Goal: Information Seeking & Learning: Learn about a topic

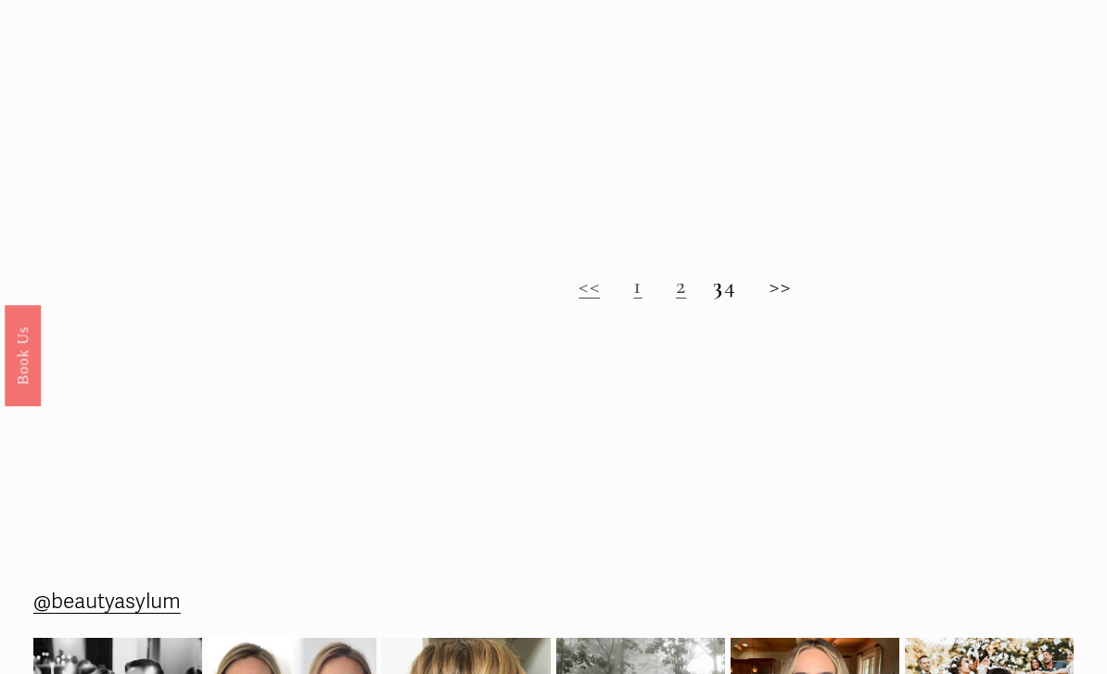
scroll to position [1315, 0]
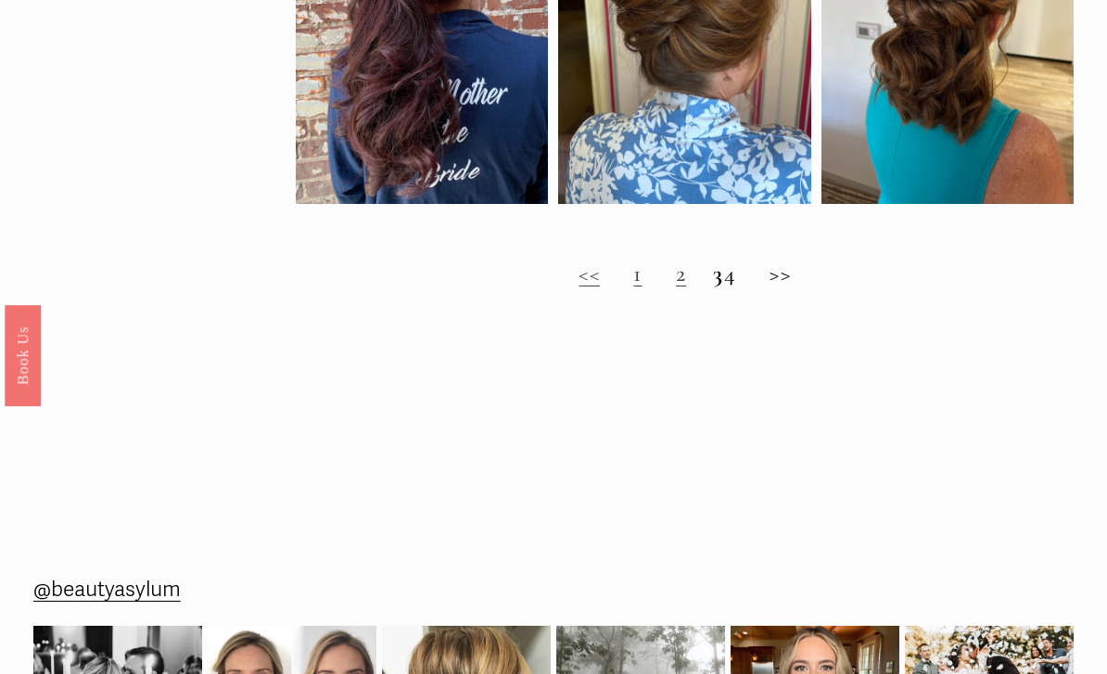
click at [676, 285] on link "2" at bounding box center [681, 273] width 10 height 28
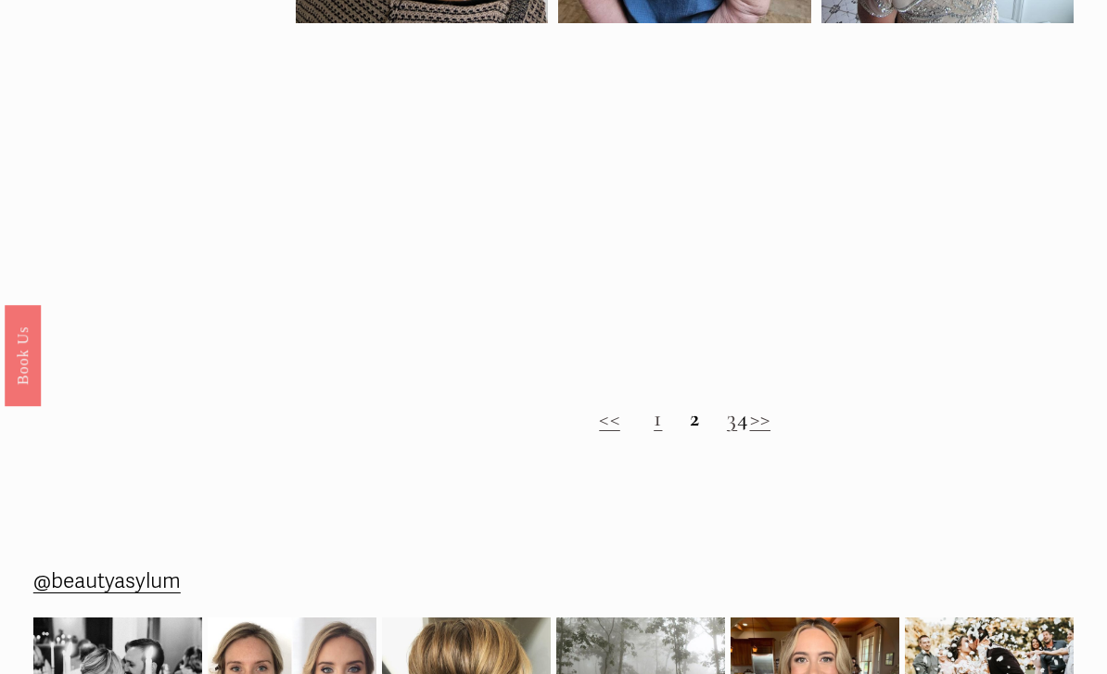
scroll to position [1198, 0]
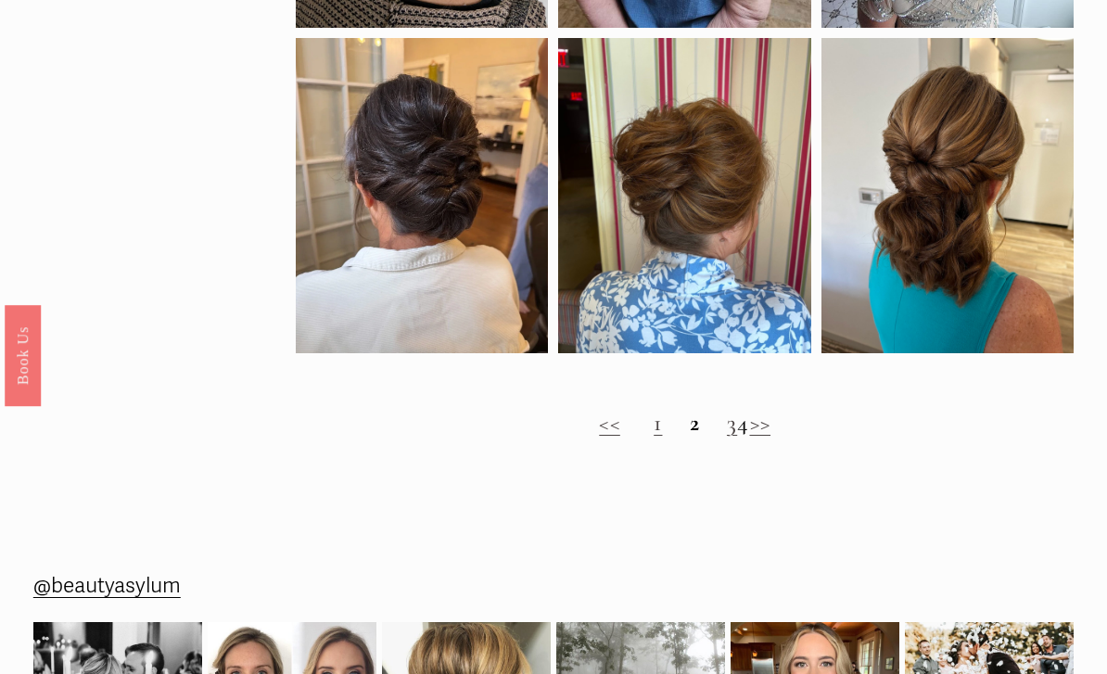
click at [690, 437] on strong "2" at bounding box center [695, 423] width 10 height 28
click at [727, 437] on link "3" at bounding box center [732, 423] width 10 height 28
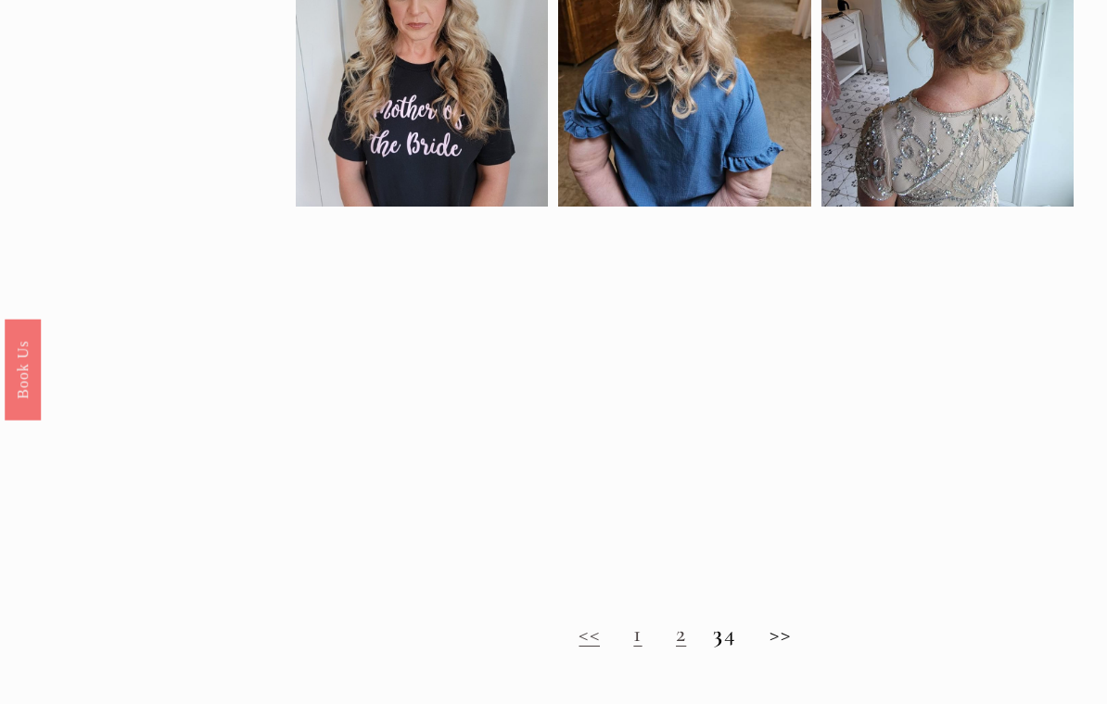
scroll to position [929, 0]
